Goal: Navigation & Orientation: Understand site structure

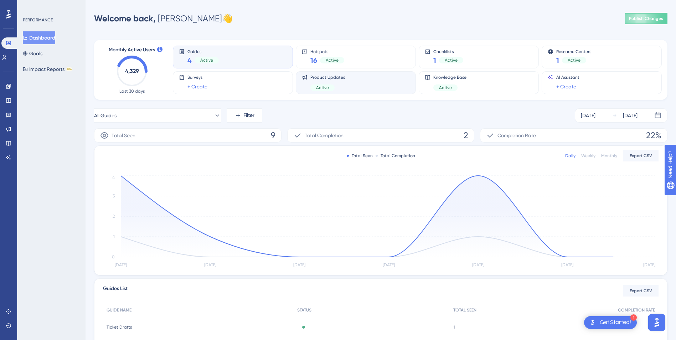
click at [352, 78] on div "Product Updates Active" at bounding box center [356, 83] width 108 height 16
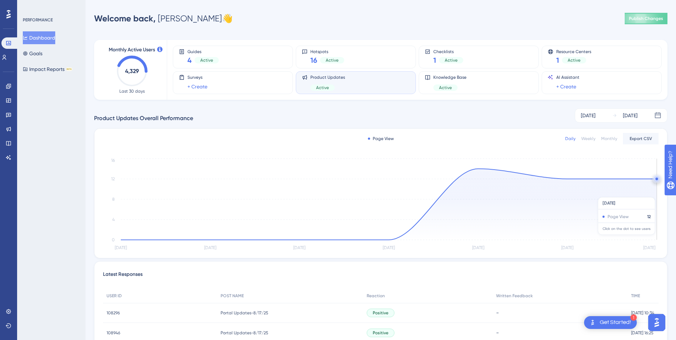
click at [624, 194] on icon at bounding box center [389, 204] width 536 height 71
click at [627, 211] on icon at bounding box center [389, 204] width 536 height 71
click at [628, 198] on icon at bounding box center [389, 204] width 536 height 71
click at [656, 177] on circle at bounding box center [657, 179] width 6 height 6
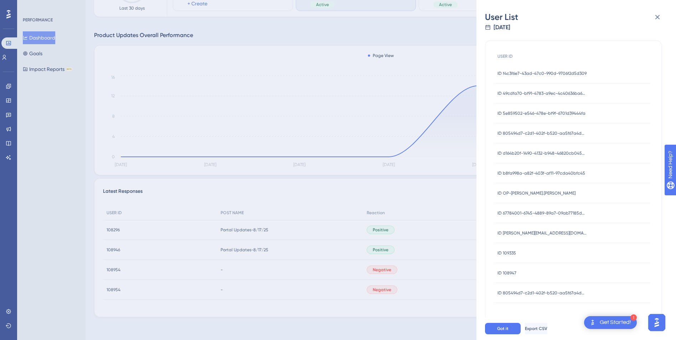
scroll to position [14, 0]
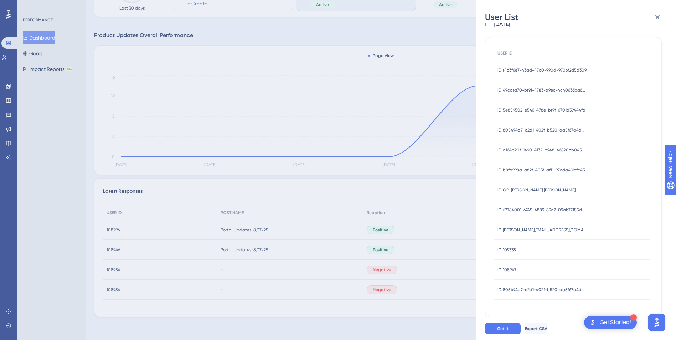
click at [547, 169] on span "ID b8fa998a-a82f-403f-af11-97cda40bfc45" at bounding box center [542, 170] width 88 height 6
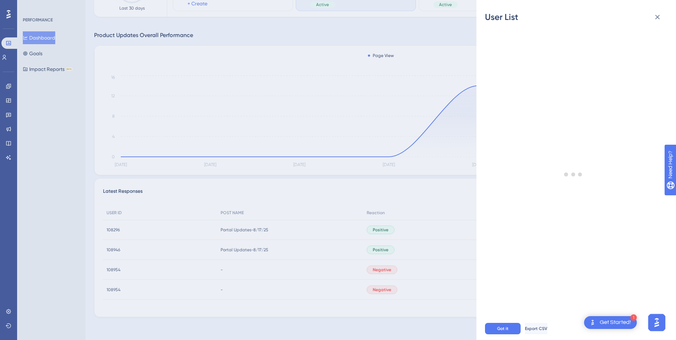
scroll to position [0, 0]
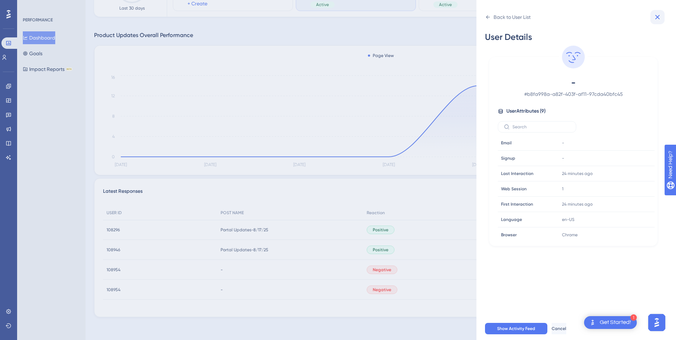
click at [660, 18] on icon at bounding box center [658, 17] width 9 height 9
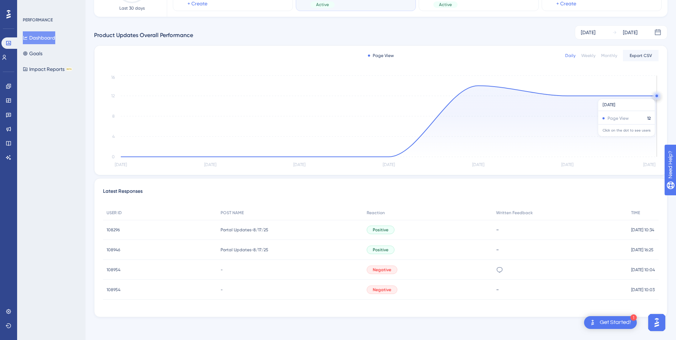
click at [657, 95] on circle at bounding box center [657, 95] width 2 height 2
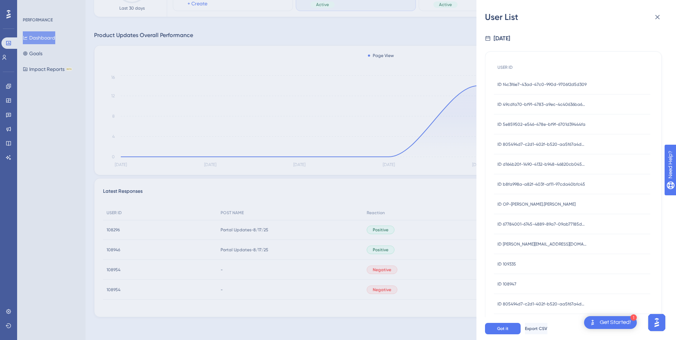
scroll to position [34, 0]
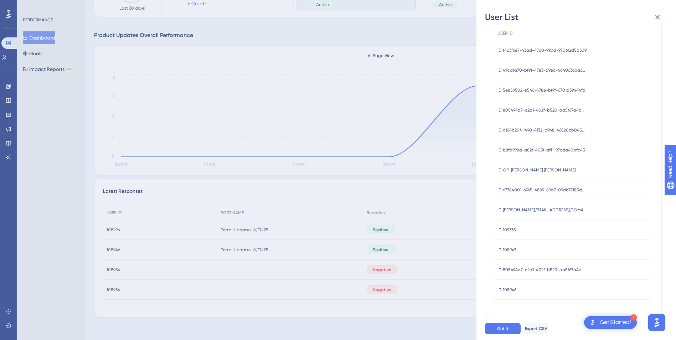
click at [505, 287] on span "ID 108946" at bounding box center [507, 290] width 19 height 6
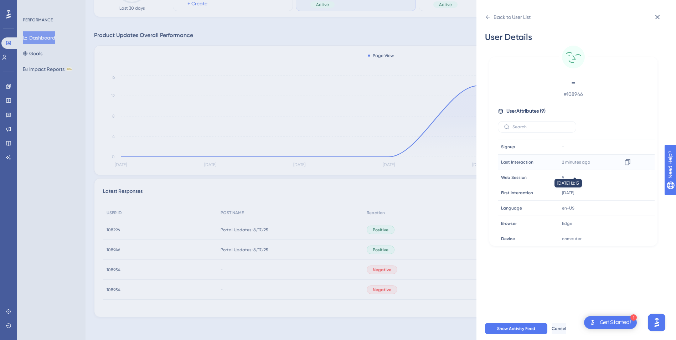
scroll to position [0, 0]
click at [658, 15] on icon at bounding box center [658, 17] width 9 height 9
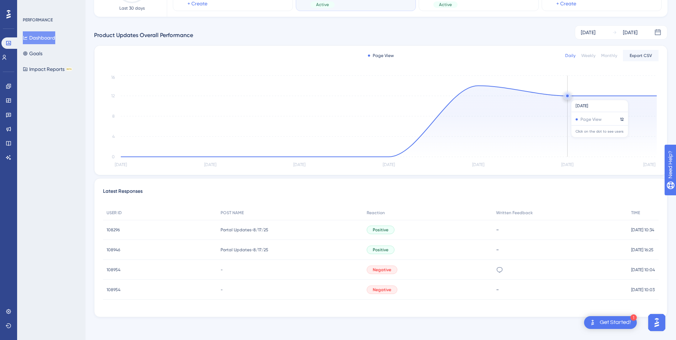
click at [568, 96] on circle at bounding box center [568, 95] width 2 height 2
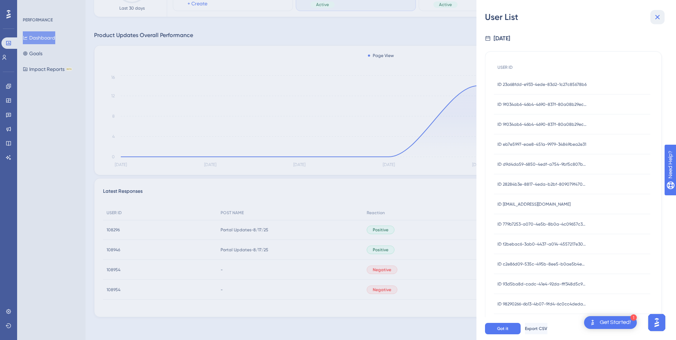
click at [663, 14] on button at bounding box center [658, 17] width 14 height 14
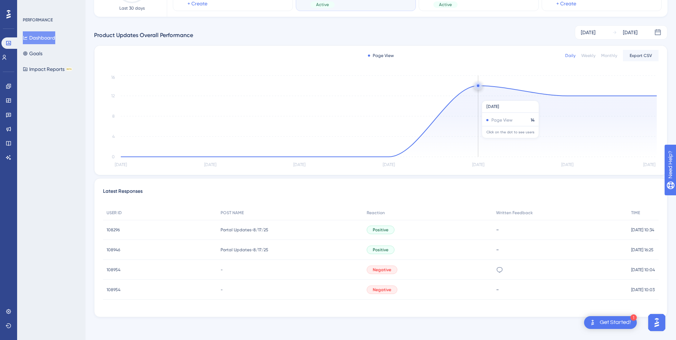
click at [484, 97] on icon at bounding box center [389, 121] width 536 height 71
click at [479, 85] on circle at bounding box center [478, 86] width 2 height 2
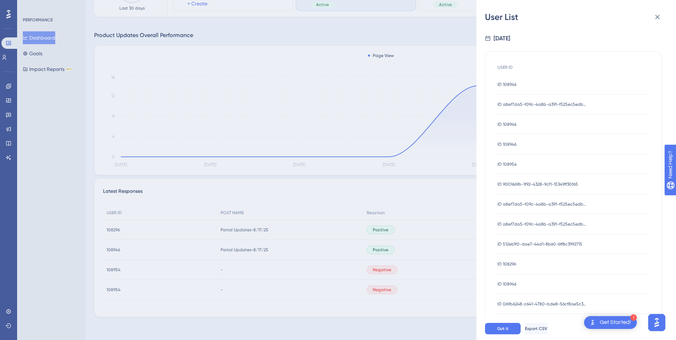
click at [534, 78] on div "ID 108946 ID 108946" at bounding box center [572, 85] width 157 height 20
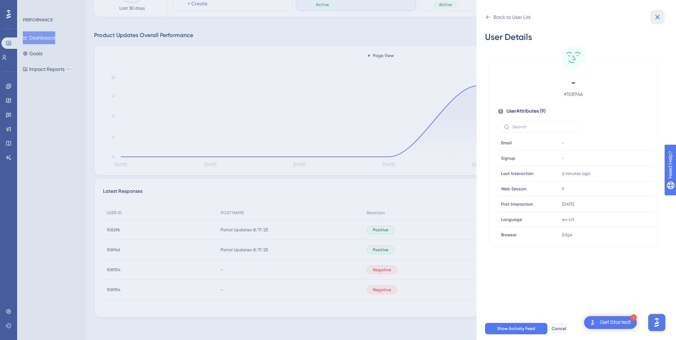
click at [661, 15] on icon at bounding box center [658, 17] width 9 height 9
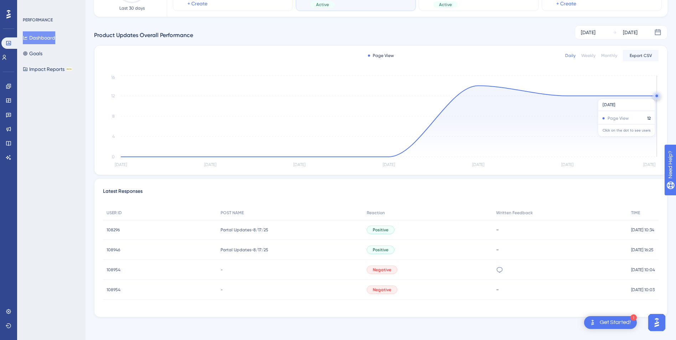
click at [657, 95] on circle at bounding box center [657, 95] width 2 height 2
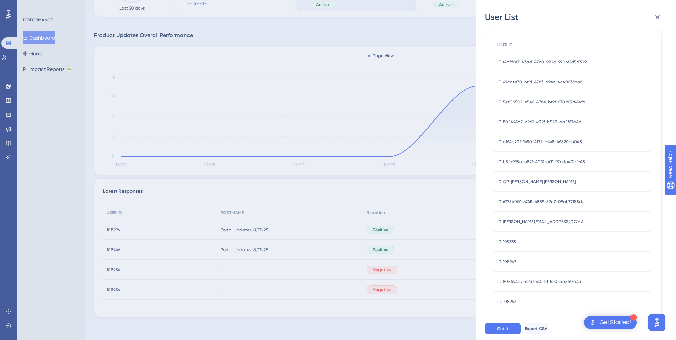
scroll to position [34, 0]
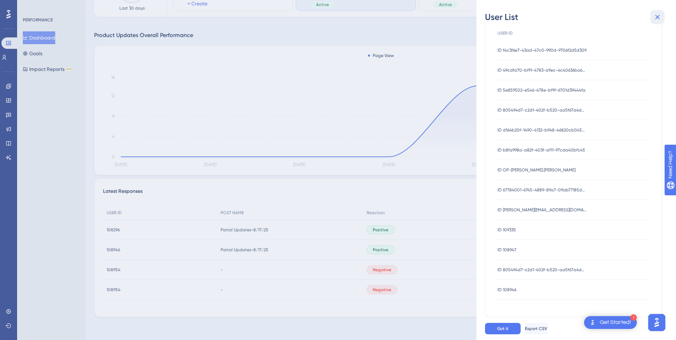
click at [655, 15] on icon at bounding box center [658, 17] width 9 height 9
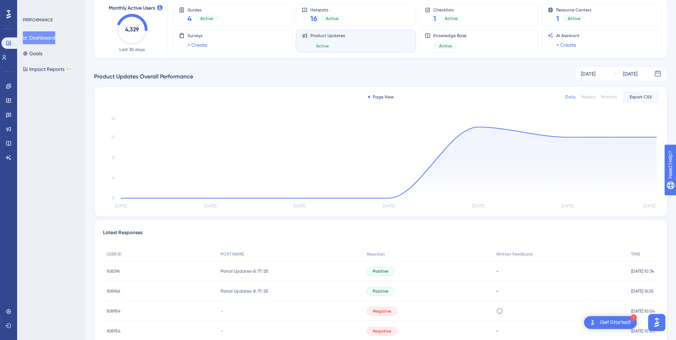
scroll to position [83, 0]
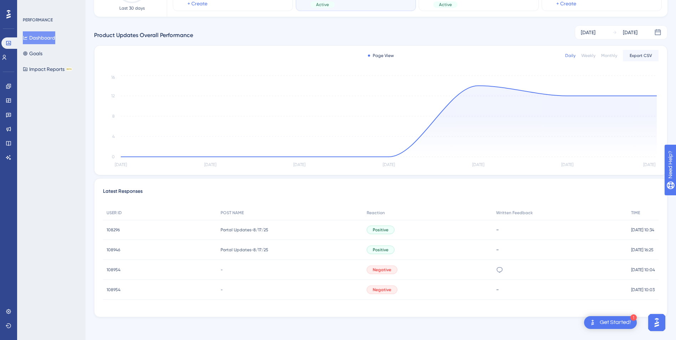
click at [114, 244] on div "108946 108946" at bounding box center [160, 250] width 114 height 20
click at [114, 232] on span "108296" at bounding box center [113, 230] width 13 height 6
click at [114, 229] on span "108296" at bounding box center [113, 230] width 13 height 6
drag, startPoint x: 114, startPoint y: 229, endPoint x: 114, endPoint y: 224, distance: 4.6
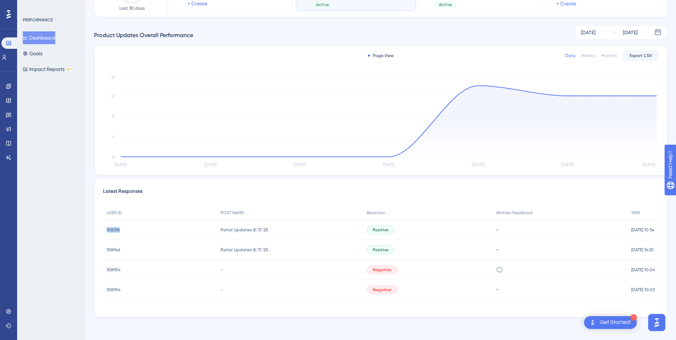
click at [114, 224] on div "108296 108296" at bounding box center [160, 230] width 114 height 20
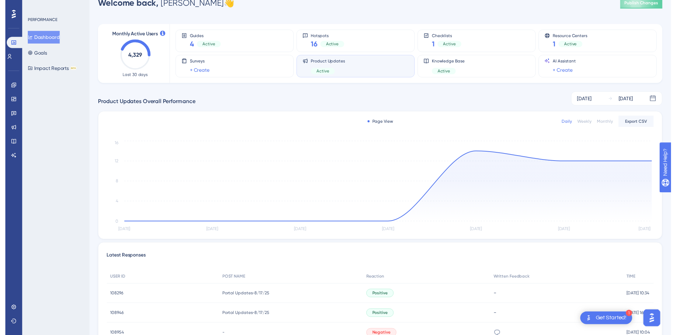
scroll to position [0, 0]
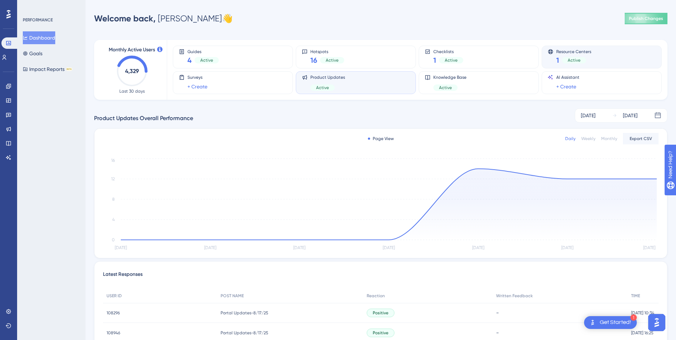
click at [608, 61] on div "Resource Centers 1 Active" at bounding box center [602, 57] width 108 height 16
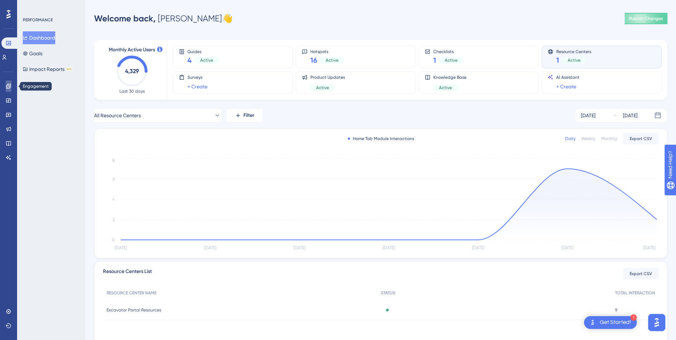
click at [6, 82] on link at bounding box center [9, 86] width 6 height 11
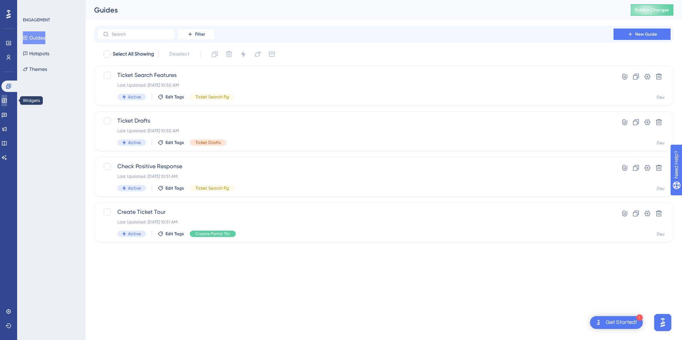
click at [7, 104] on link at bounding box center [4, 100] width 6 height 11
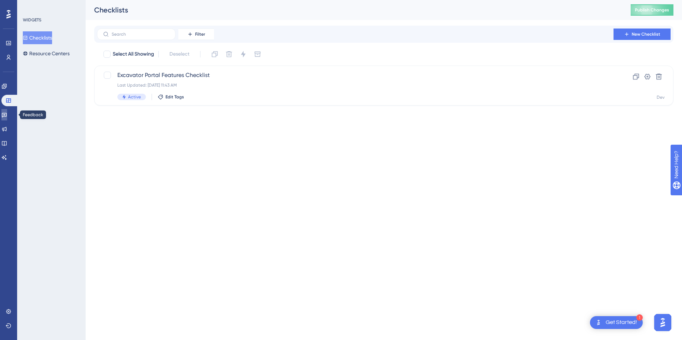
click at [7, 113] on icon at bounding box center [4, 115] width 5 height 5
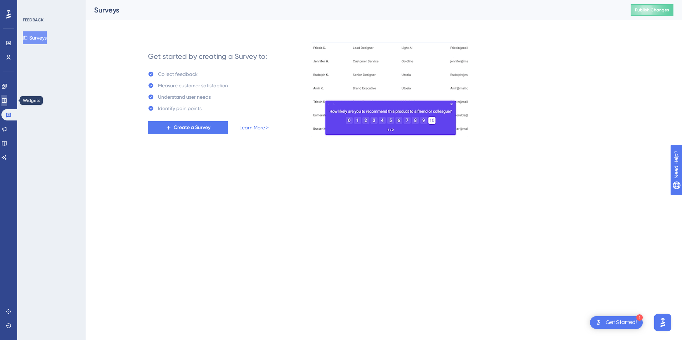
click at [7, 95] on link at bounding box center [4, 100] width 6 height 11
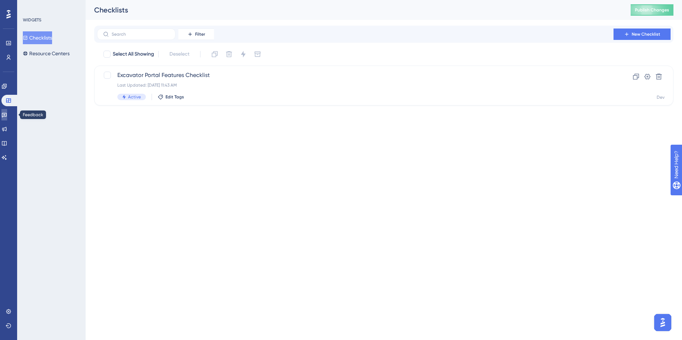
click at [5, 116] on link at bounding box center [4, 114] width 6 height 11
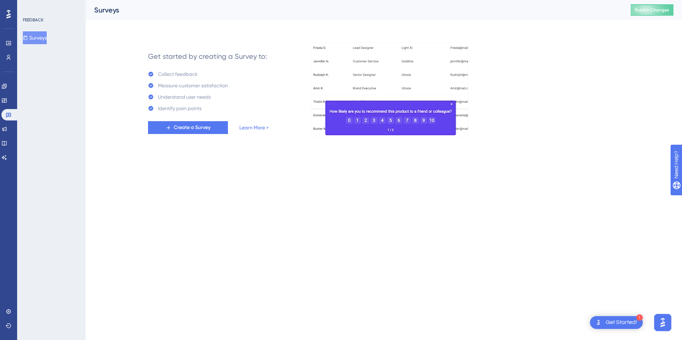
click at [10, 79] on div "Engagement Widgets Feedback Product Updates Knowledge Base AI Assistant" at bounding box center [8, 113] width 14 height 100
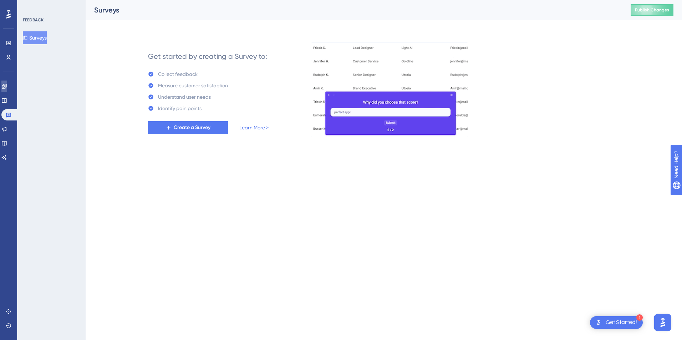
click at [7, 84] on icon at bounding box center [4, 86] width 6 height 6
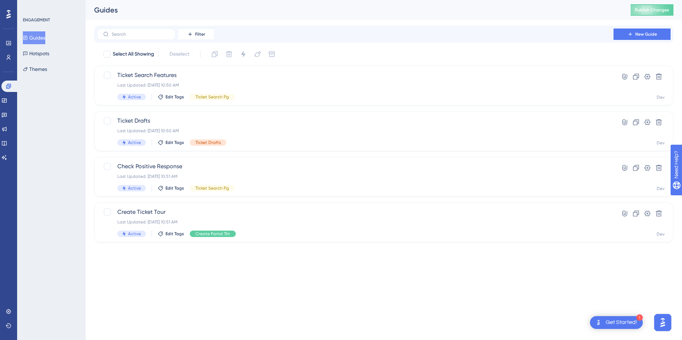
click at [391, 0] on html "1 Get Started! Performance Users Engagement Widgets Feedback Product Updates Kn…" at bounding box center [341, 0] width 682 height 0
click at [659, 39] on button "New Guide" at bounding box center [641, 34] width 57 height 11
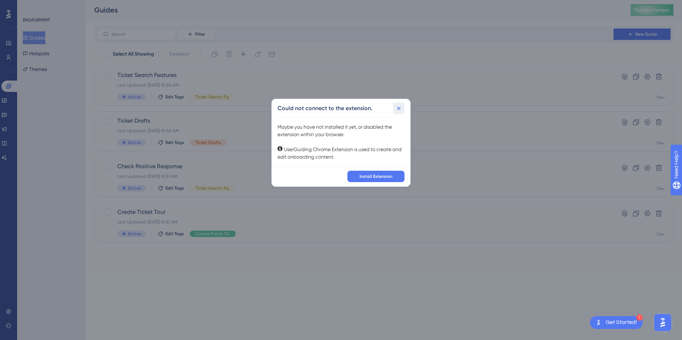
click at [394, 110] on button at bounding box center [398, 108] width 11 height 11
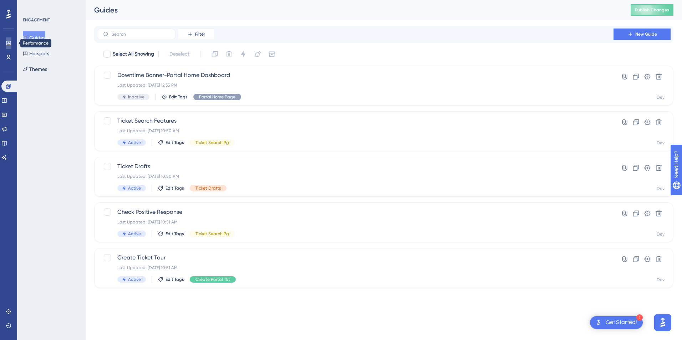
click at [10, 44] on icon at bounding box center [8, 43] width 5 height 4
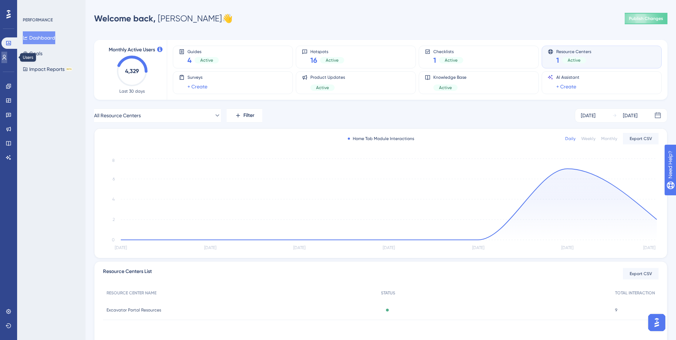
click at [7, 58] on icon at bounding box center [4, 58] width 6 height 6
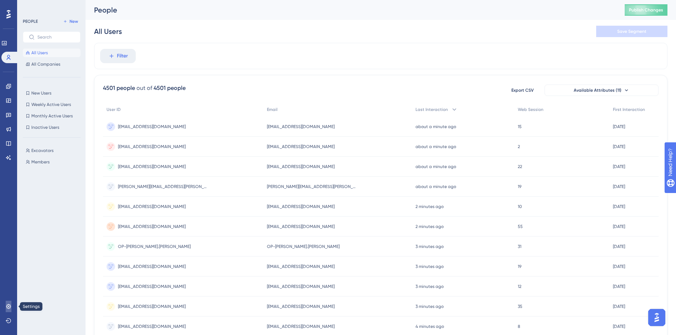
click at [9, 309] on link at bounding box center [9, 306] width 6 height 11
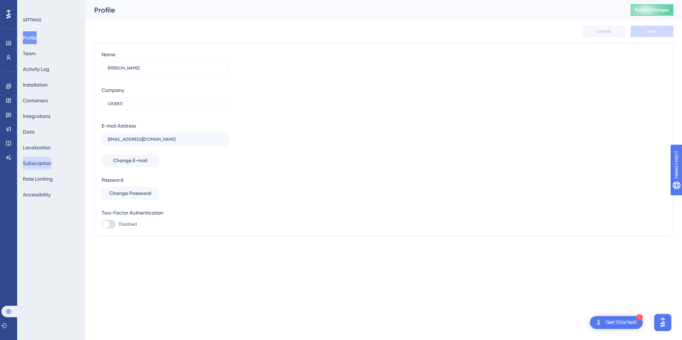
click at [35, 162] on button "Subscription" at bounding box center [37, 163] width 29 height 13
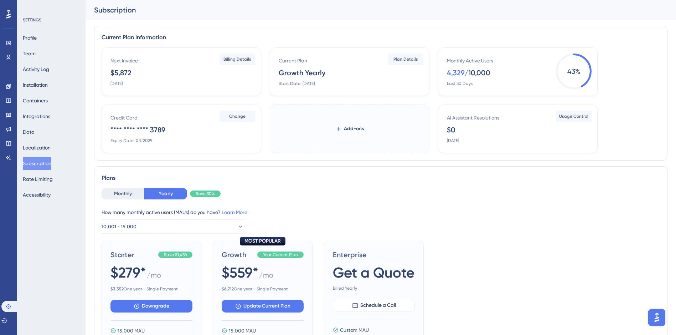
click at [669, 163] on div "Performance Users Engagement Widgets Feedback Product Updates Knowledge Base AI…" at bounding box center [381, 266] width 591 height 532
